Goal: Task Accomplishment & Management: Manage account settings

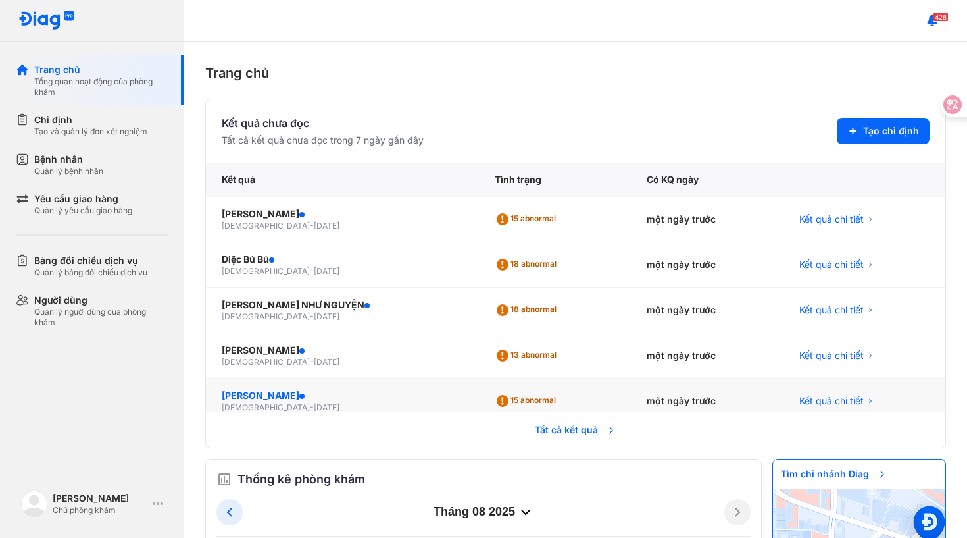
click at [264, 394] on div "TRẦN THỊ LIÊN" at bounding box center [343, 395] width 242 height 13
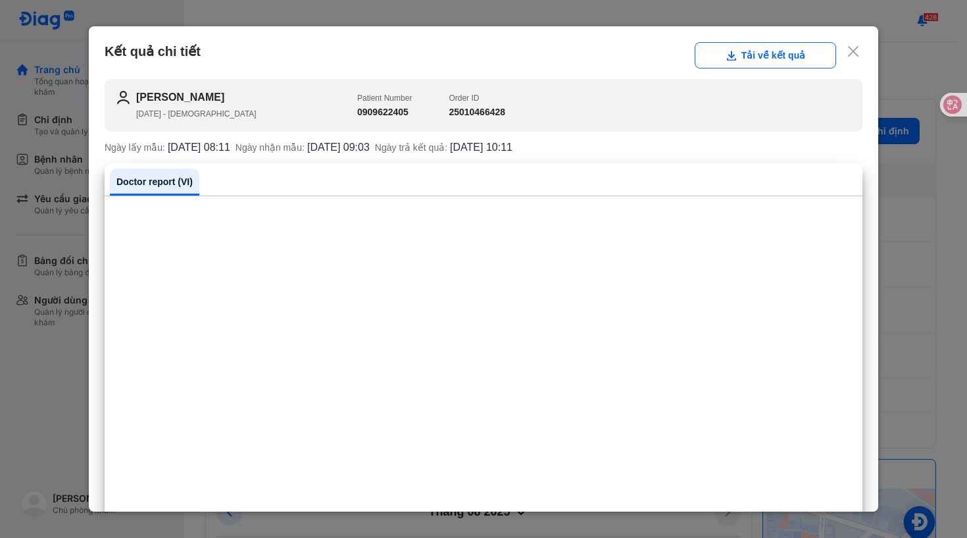
click at [852, 53] on use at bounding box center [853, 51] width 11 height 11
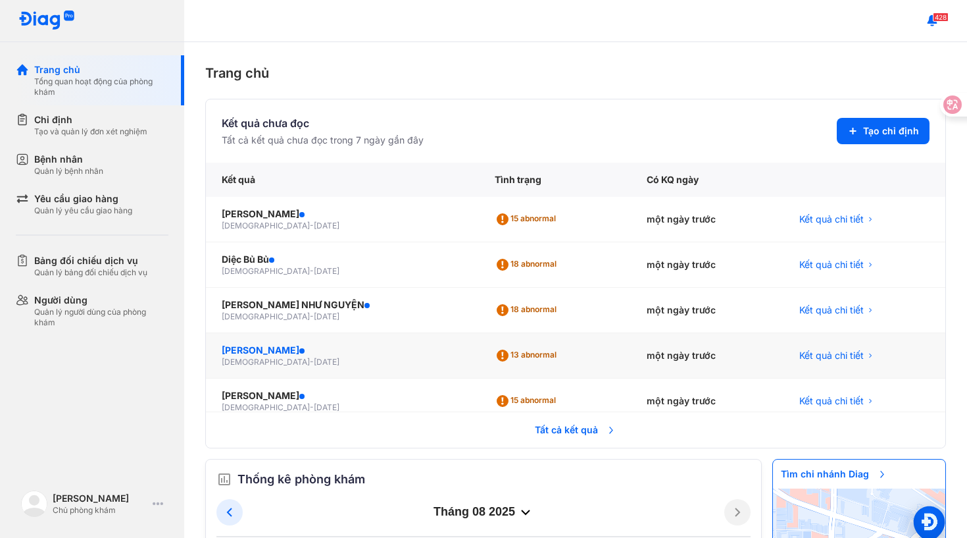
click at [269, 351] on div "[PERSON_NAME]" at bounding box center [343, 350] width 242 height 13
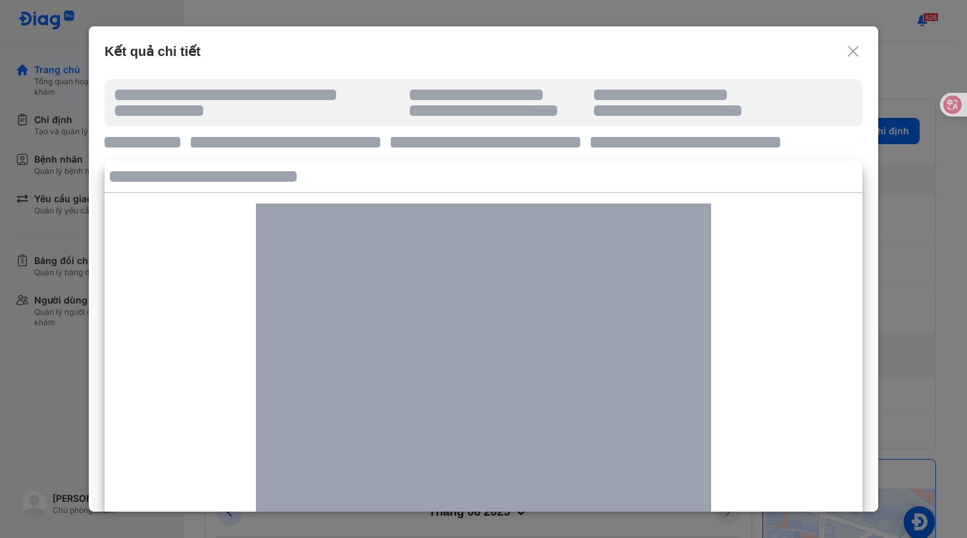
click at [269, 351] on div at bounding box center [483, 375] width 455 height 345
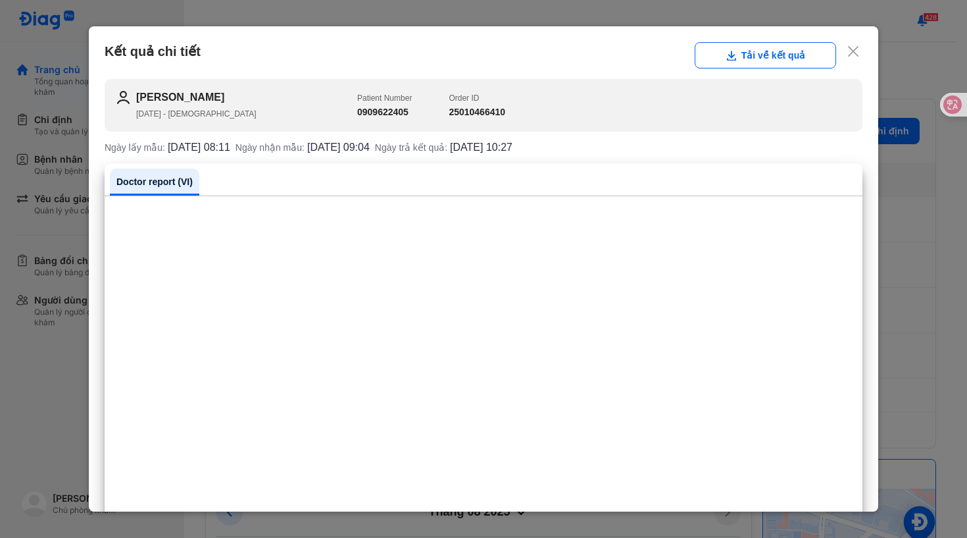
click at [857, 59] on div "Kết quả chi tiết Tải về kết quả" at bounding box center [484, 55] width 758 height 26
click at [854, 51] on use at bounding box center [853, 51] width 11 height 11
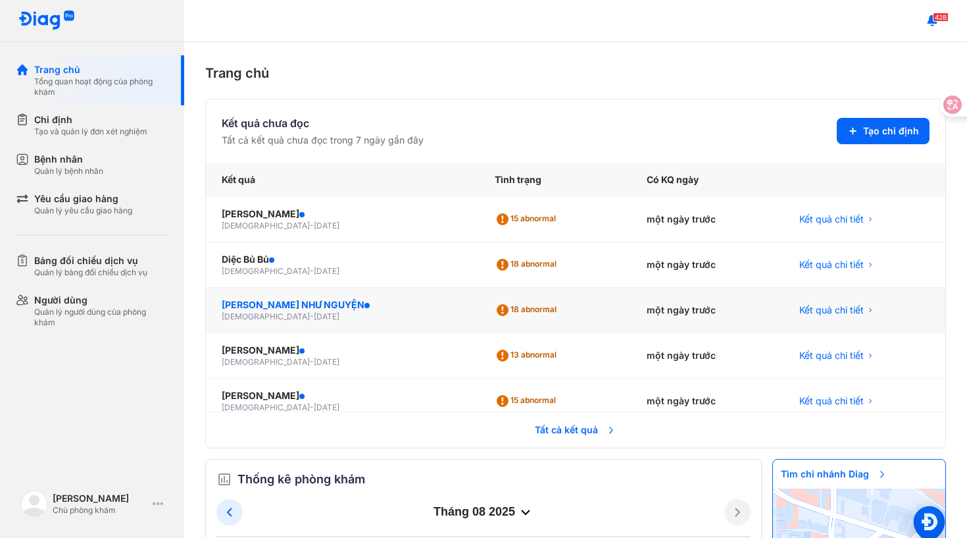
click at [278, 298] on div "LÊ THỊ NHƯ NGUYỆN" at bounding box center [343, 304] width 242 height 13
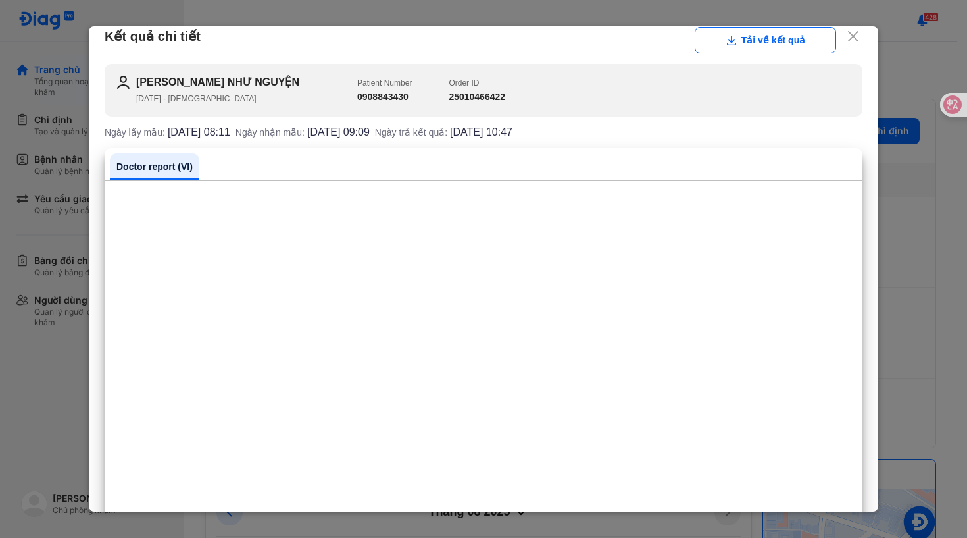
scroll to position [16, 0]
click at [860, 38] on div "Kết quả chi tiết Tải về kết quả" at bounding box center [484, 39] width 758 height 26
click at [857, 38] on icon at bounding box center [853, 35] width 13 height 13
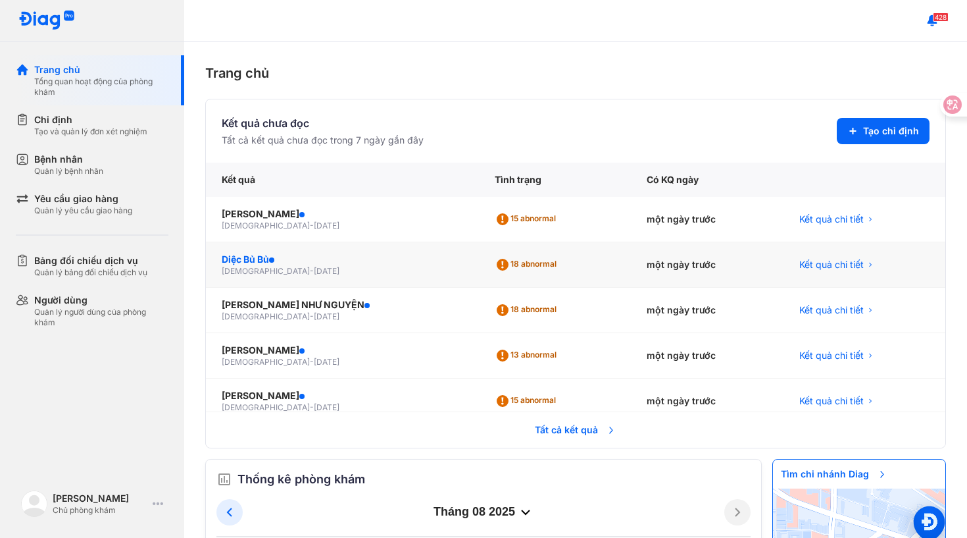
click at [254, 263] on div "Diệc Bủ Bủ" at bounding box center [343, 259] width 242 height 13
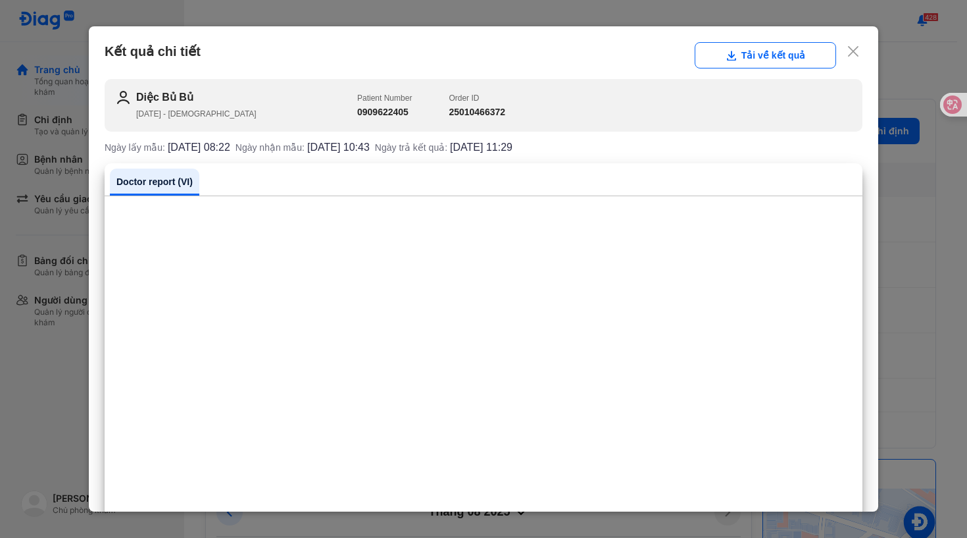
click at [852, 49] on use at bounding box center [853, 51] width 11 height 11
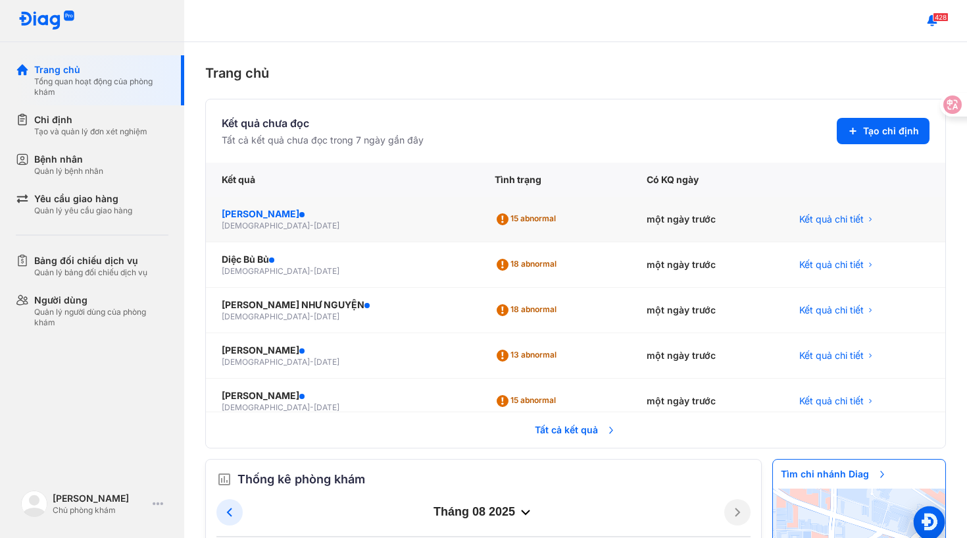
click at [249, 216] on div "QUỲNH LỤC HỒNG" at bounding box center [343, 213] width 242 height 13
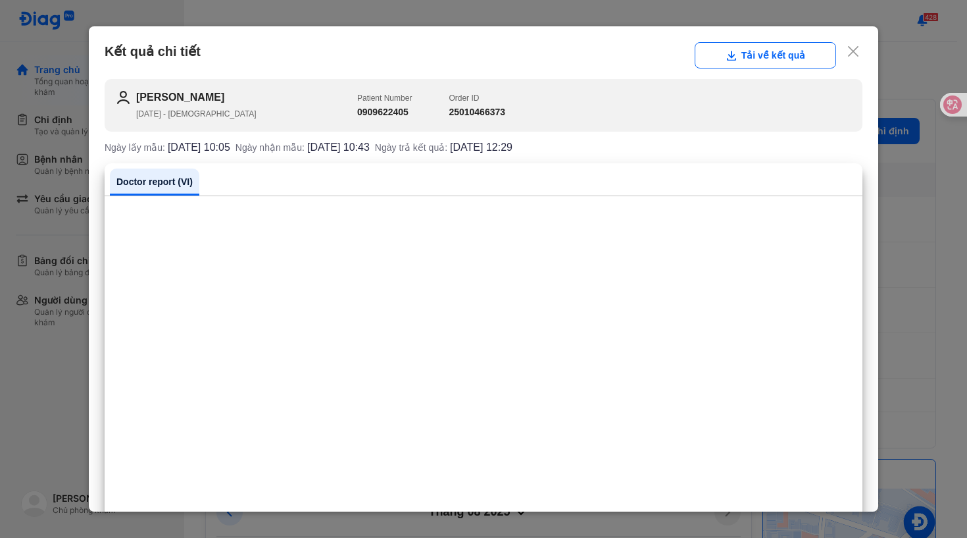
scroll to position [0, 0]
click at [858, 47] on use at bounding box center [853, 51] width 11 height 11
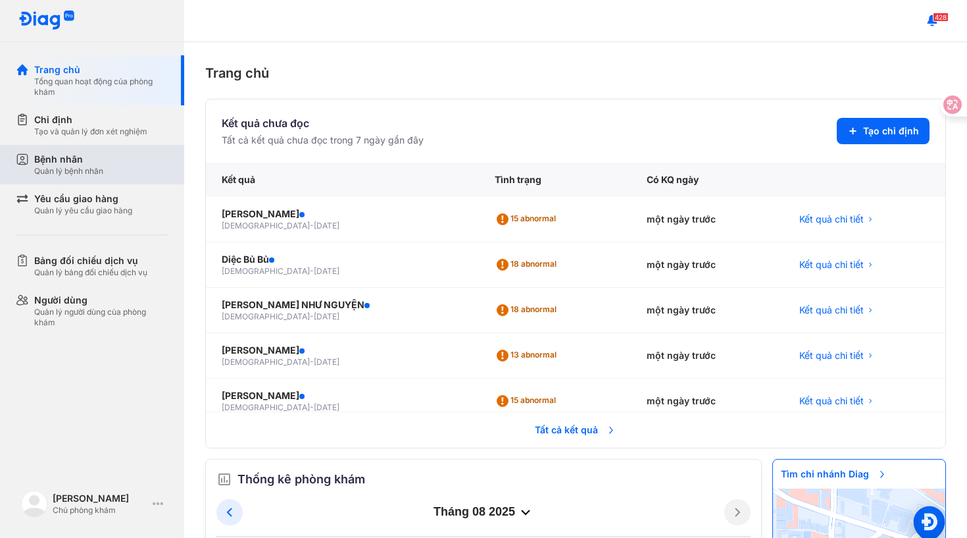
click at [97, 170] on div "Quản lý bệnh nhân" at bounding box center [68, 171] width 69 height 11
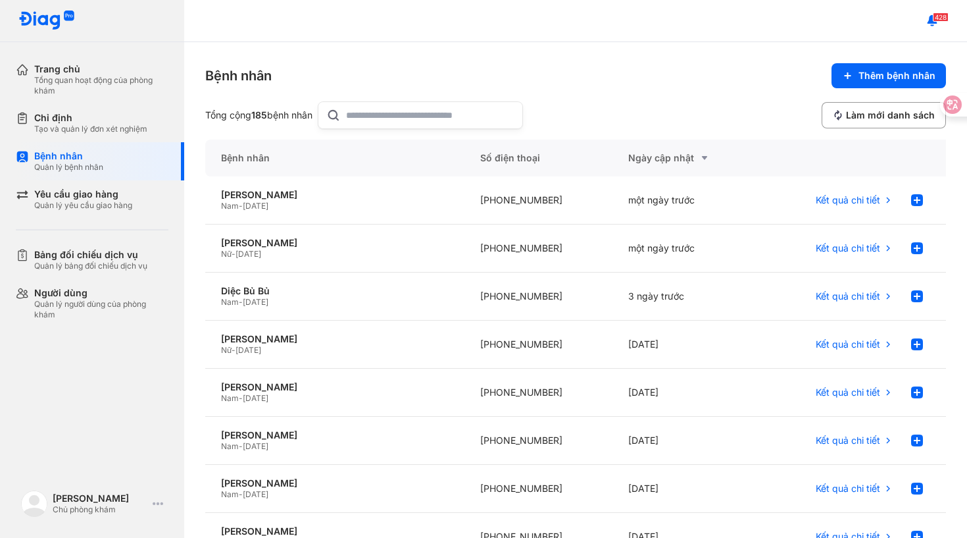
click at [359, 113] on input "text" at bounding box center [430, 115] width 168 height 26
type input "********"
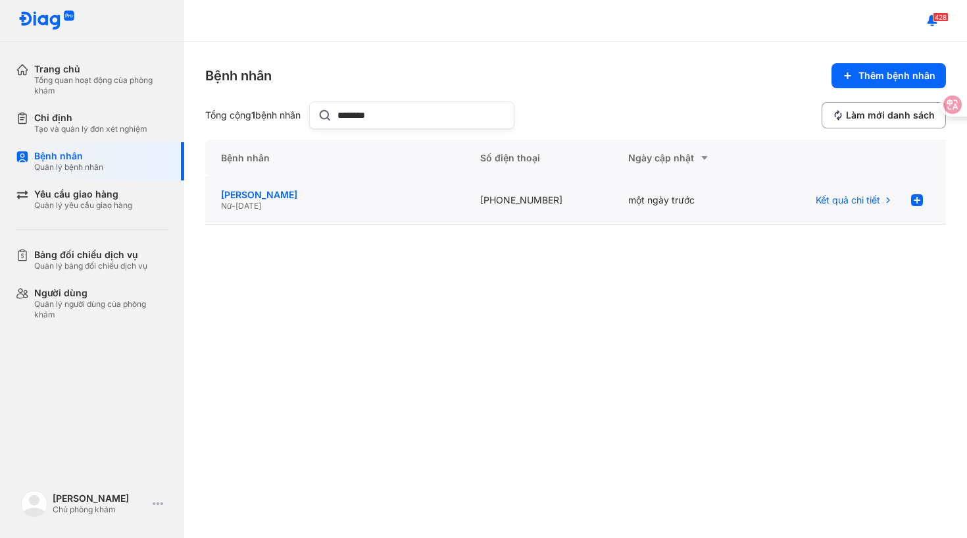
click at [259, 195] on div "[PERSON_NAME]" at bounding box center [335, 195] width 228 height 12
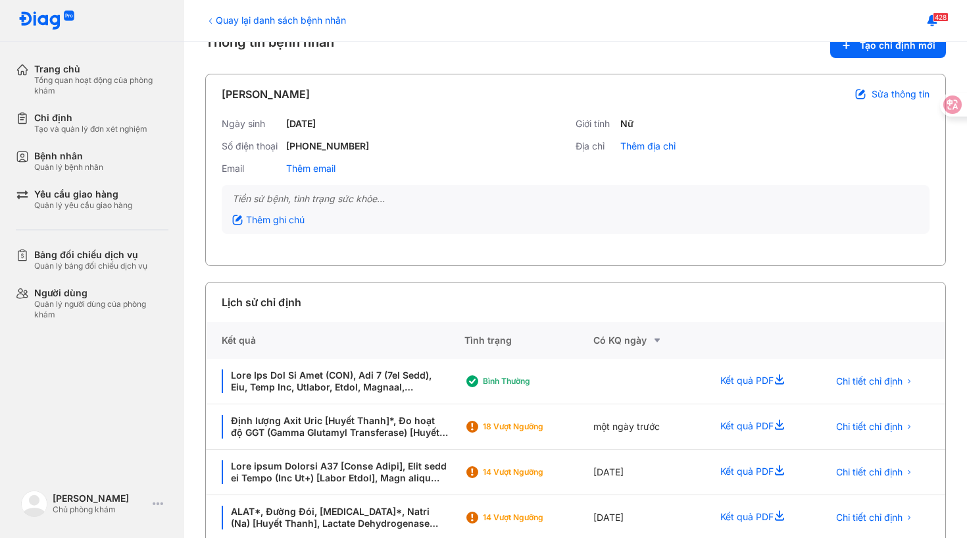
scroll to position [32, 0]
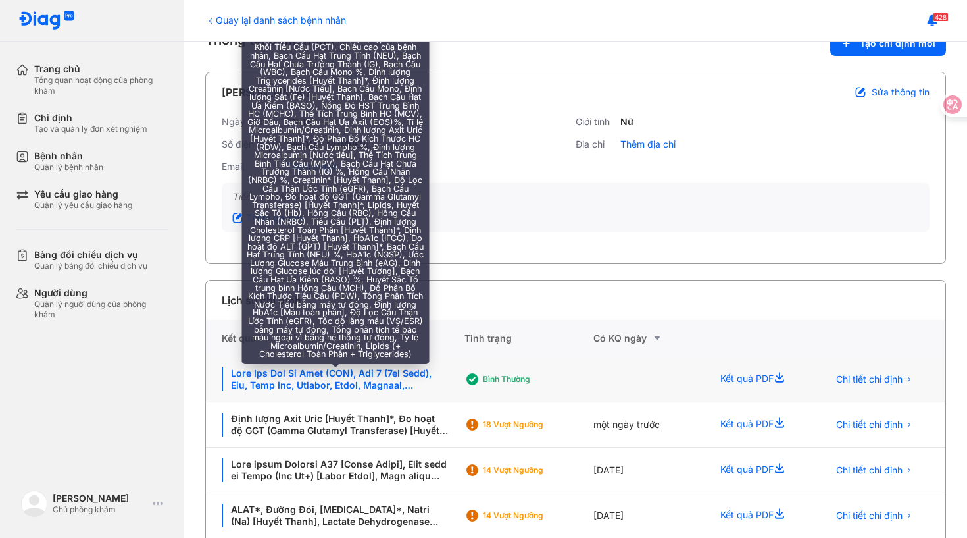
click at [371, 381] on div at bounding box center [335, 379] width 227 height 24
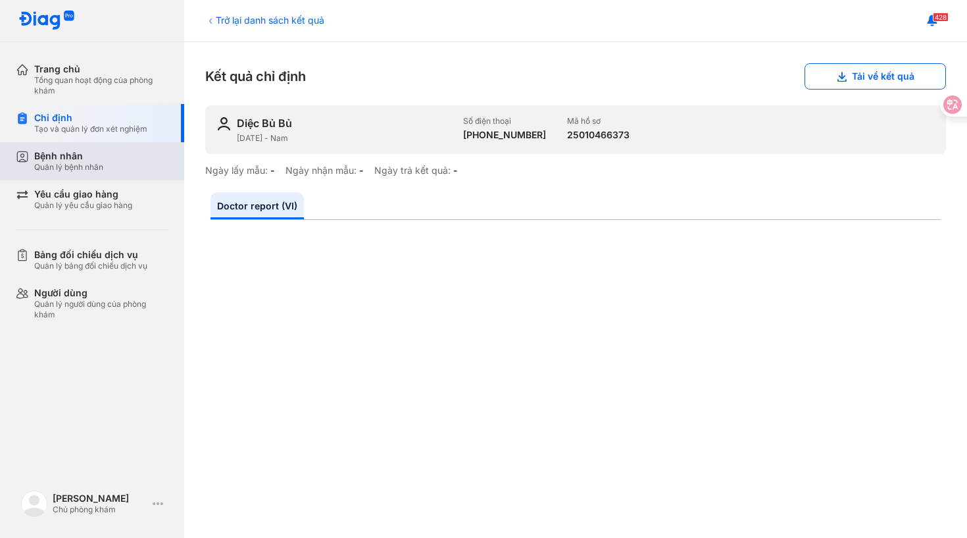
click at [79, 160] on div "Bệnh nhân" at bounding box center [68, 156] width 69 height 12
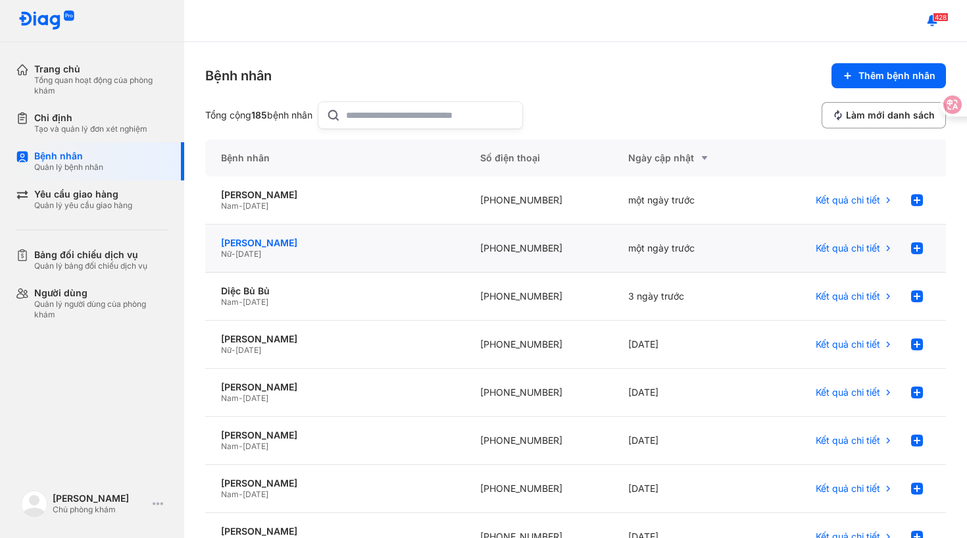
click at [267, 241] on div "[PERSON_NAME]" at bounding box center [335, 243] width 228 height 12
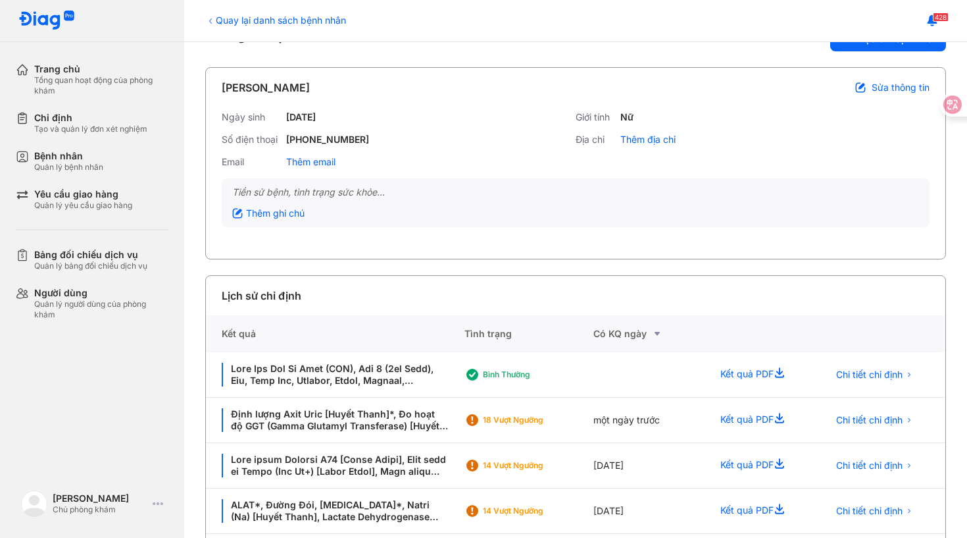
scroll to position [43, 0]
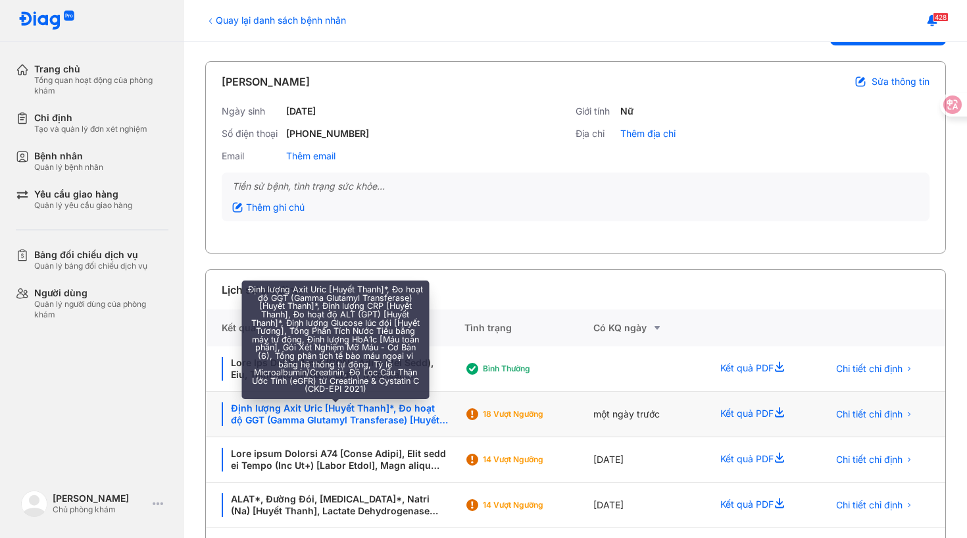
click at [315, 413] on div "Định lượng Axit Uric [Huyết Thanh]*, Đo hoạt độ GGT (Gamma Glutamyl Transferase…" at bounding box center [335, 414] width 227 height 24
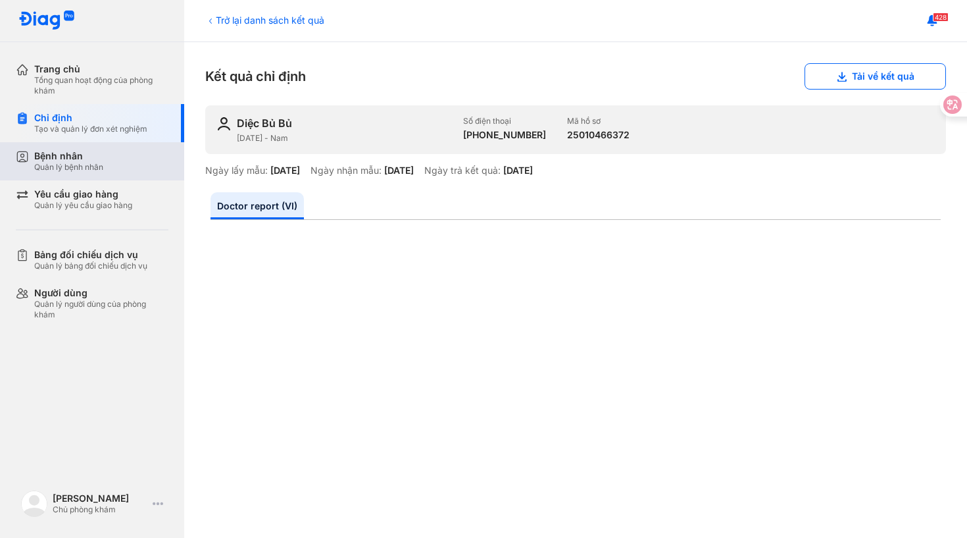
click at [98, 168] on div "Quản lý bệnh nhân" at bounding box center [68, 167] width 69 height 11
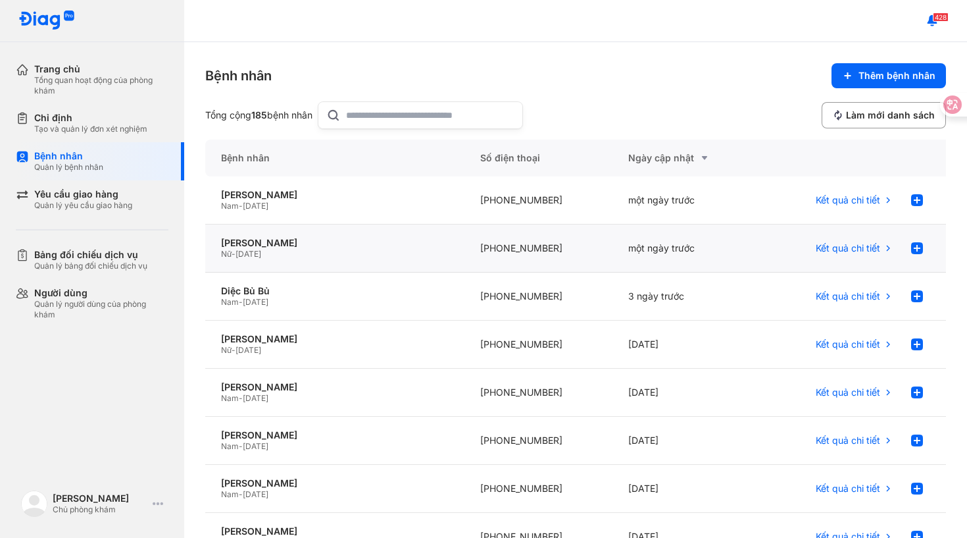
click at [259, 249] on span "[DATE]" at bounding box center [249, 254] width 26 height 10
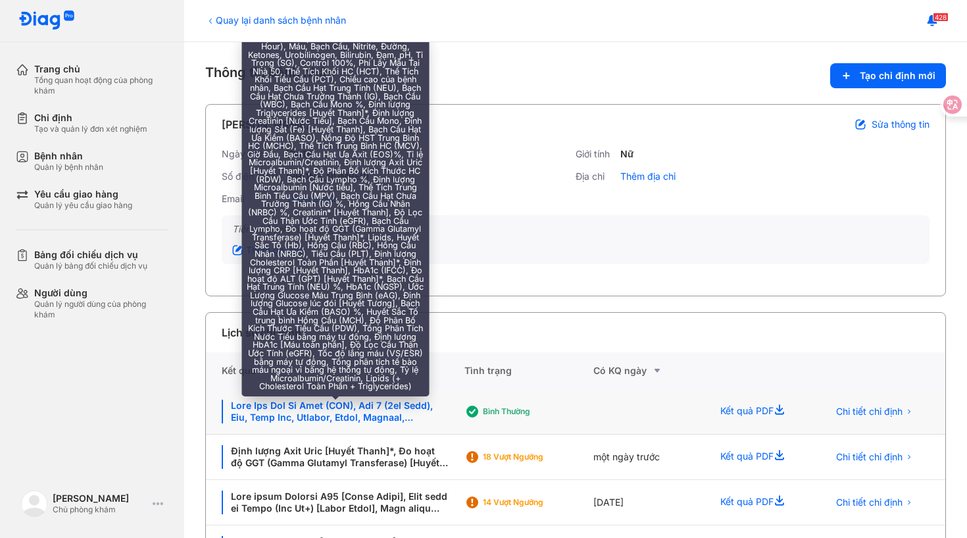
scroll to position [45, 0]
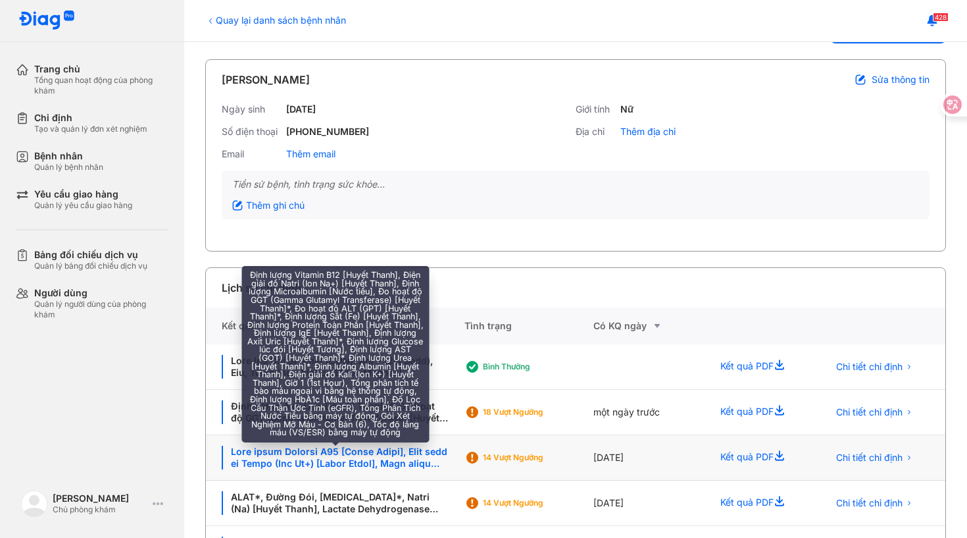
click at [321, 455] on div at bounding box center [335, 458] width 227 height 24
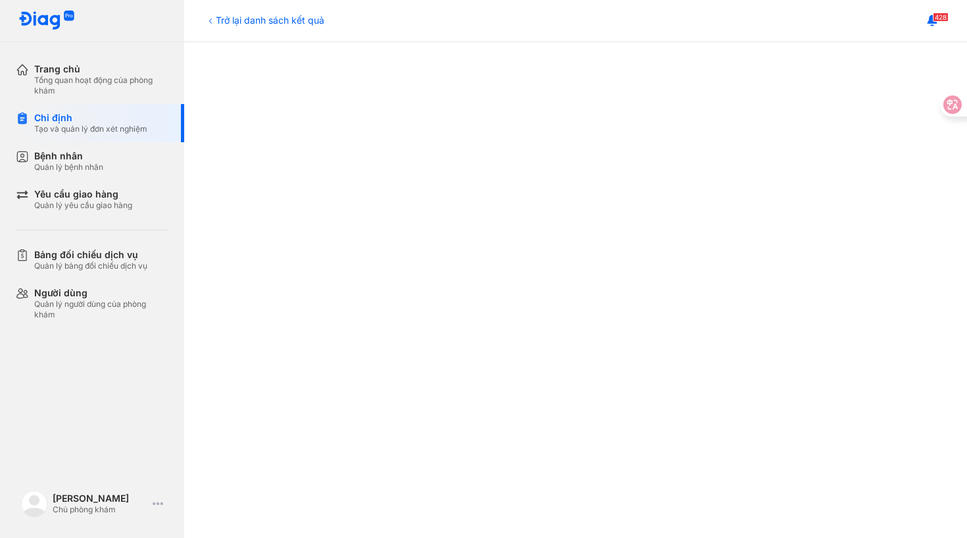
scroll to position [494, 0]
click at [116, 85] on div "Tổng quan hoạt động của phòng khám" at bounding box center [101, 85] width 134 height 21
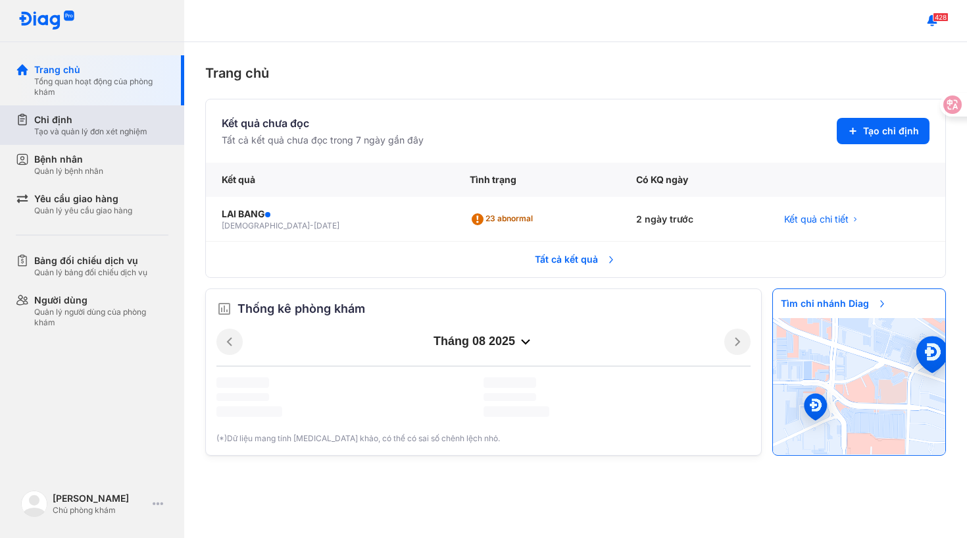
click at [101, 136] on div "Tạo và quản lý đơn xét nghiệm" at bounding box center [90, 131] width 113 height 11
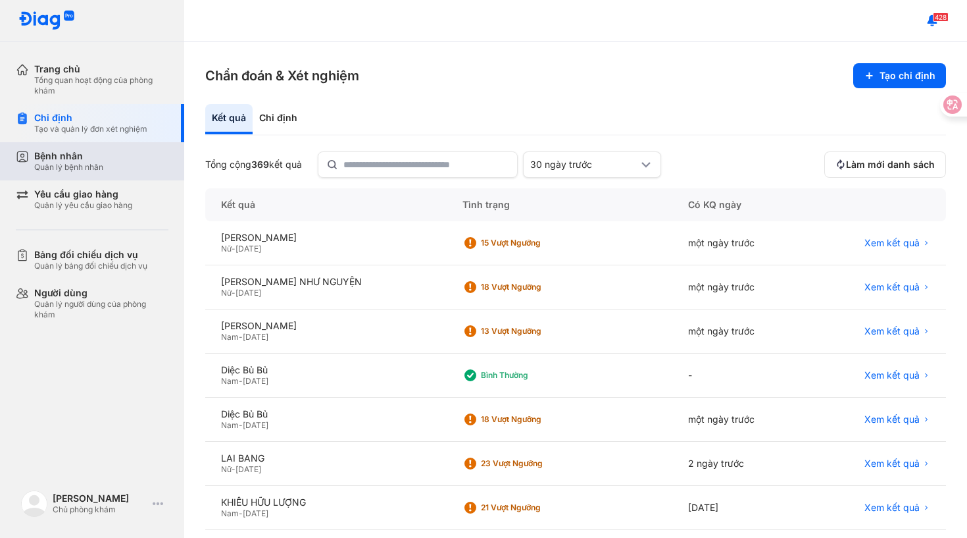
click at [100, 170] on div "Quản lý bệnh nhân" at bounding box center [68, 167] width 69 height 11
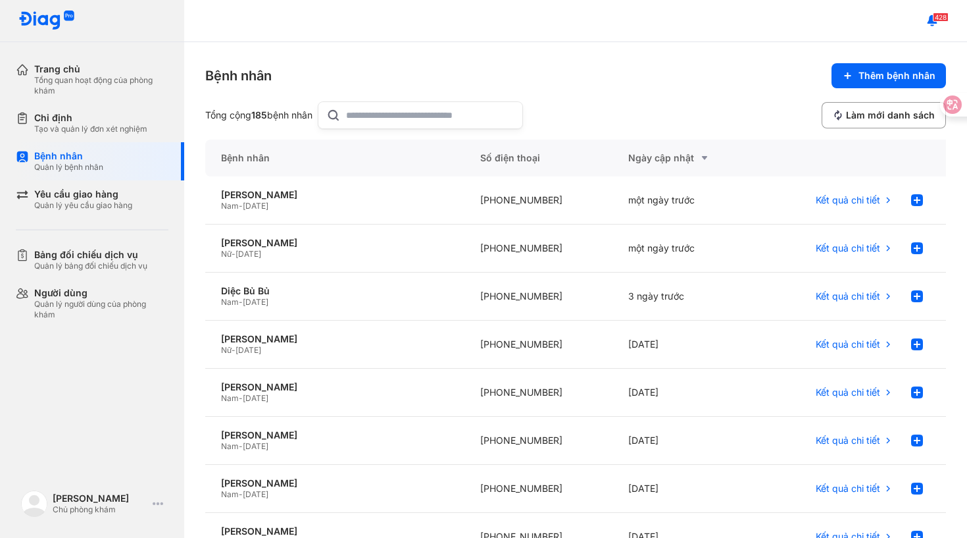
click at [544, 1] on div "428" at bounding box center [575, 21] width 783 height 42
